Goal: Information Seeking & Learning: Understand process/instructions

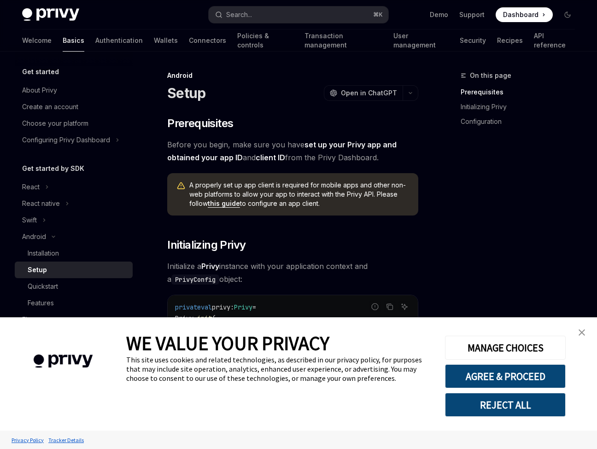
click at [583, 334] on img "close banner" at bounding box center [582, 332] width 6 height 6
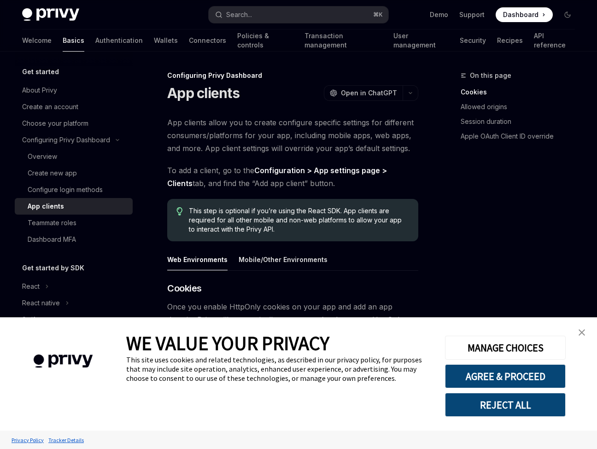
type textarea "*"
click at [486, 375] on button "AGREE & PROCEED" at bounding box center [505, 376] width 121 height 24
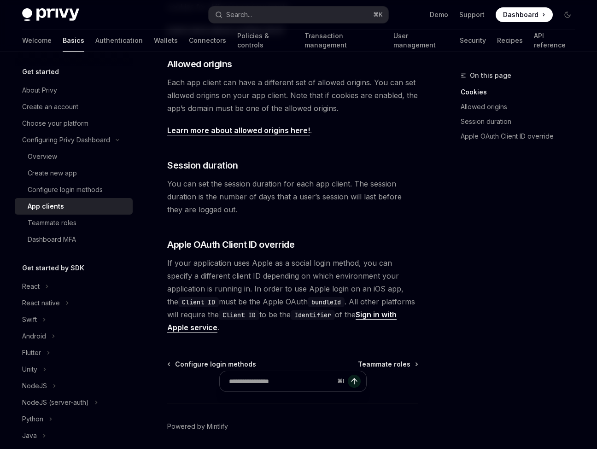
scroll to position [359, 0]
